Goal: Task Accomplishment & Management: Complete application form

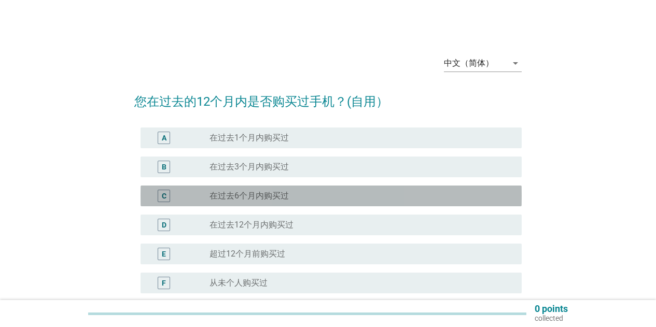
click at [316, 192] on div "radio_button_unchecked 在过去6个月内购买过" at bounding box center [358, 196] width 296 height 10
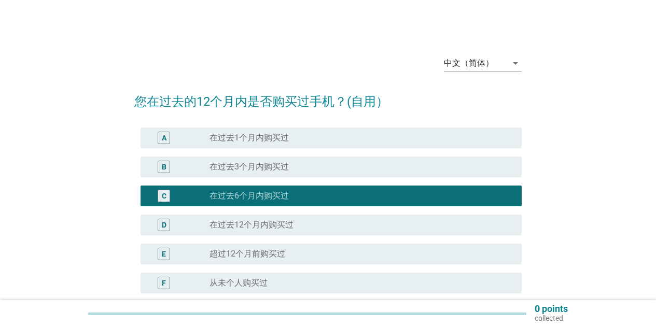
scroll to position [52, 0]
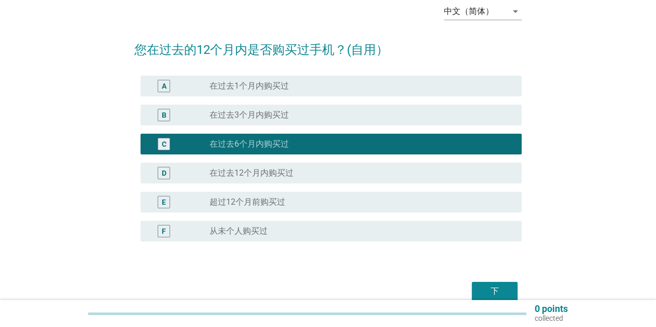
click at [510, 288] on button "下" at bounding box center [495, 291] width 46 height 19
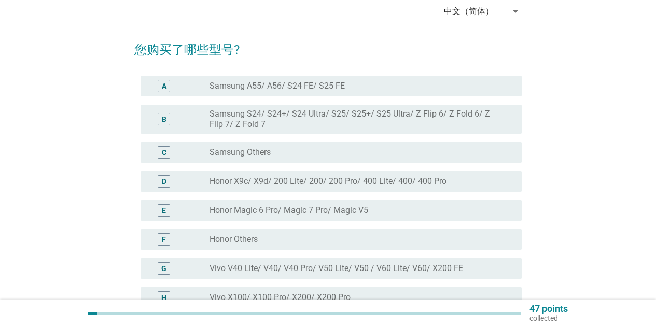
scroll to position [0, 0]
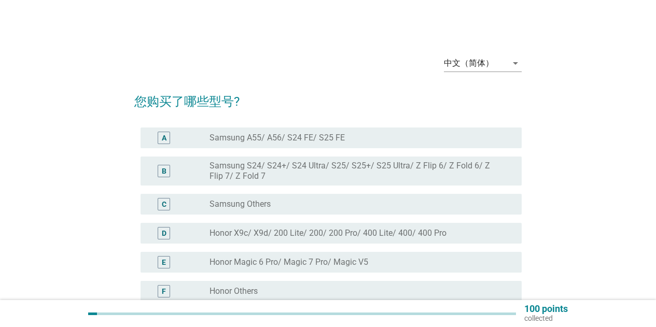
click at [371, 145] on div "A radio_button_unchecked Samsung A55/ A56/ S24 FE/ S25 FE" at bounding box center [331, 138] width 381 height 21
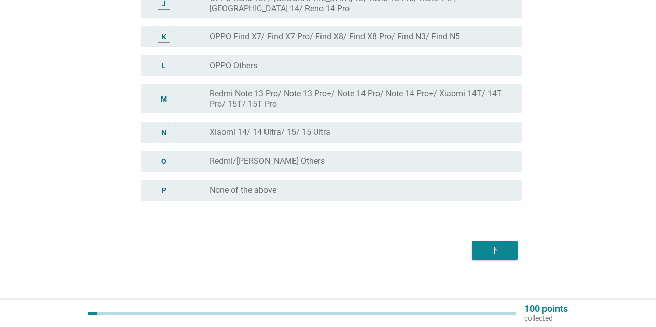
scroll to position [409, 0]
click at [513, 240] on button "下" at bounding box center [495, 249] width 46 height 19
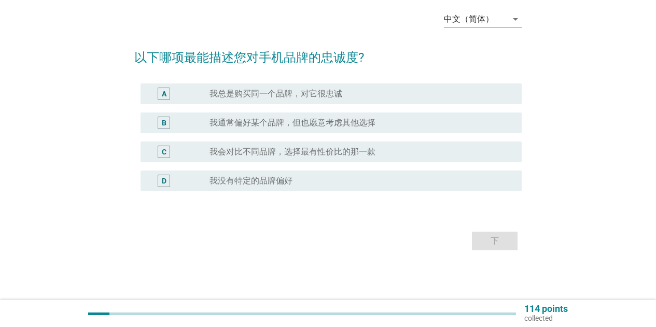
scroll to position [0, 0]
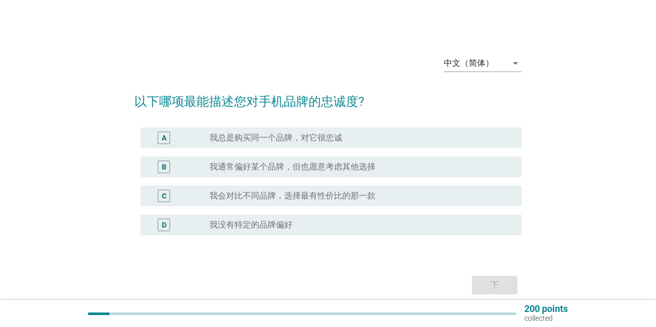
click at [352, 139] on div "radio_button_unchecked 我总是购买同一个品牌，对它很忠诚" at bounding box center [358, 138] width 296 height 10
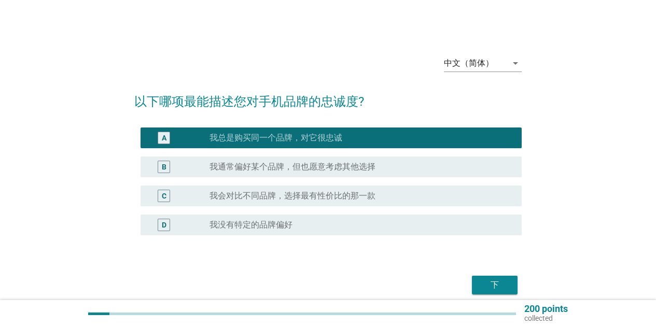
click at [492, 290] on div "下" at bounding box center [494, 285] width 29 height 12
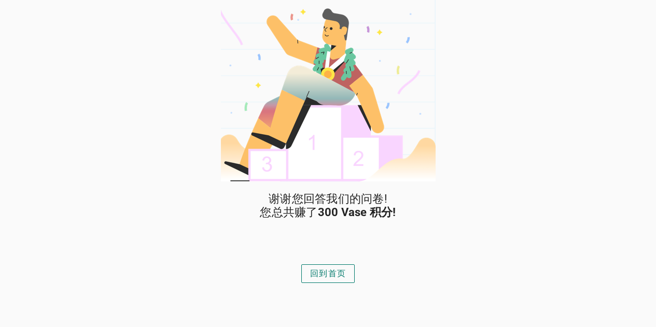
click at [312, 278] on div "回到首页" at bounding box center [328, 274] width 36 height 12
